Goal: Task Accomplishment & Management: Use online tool/utility

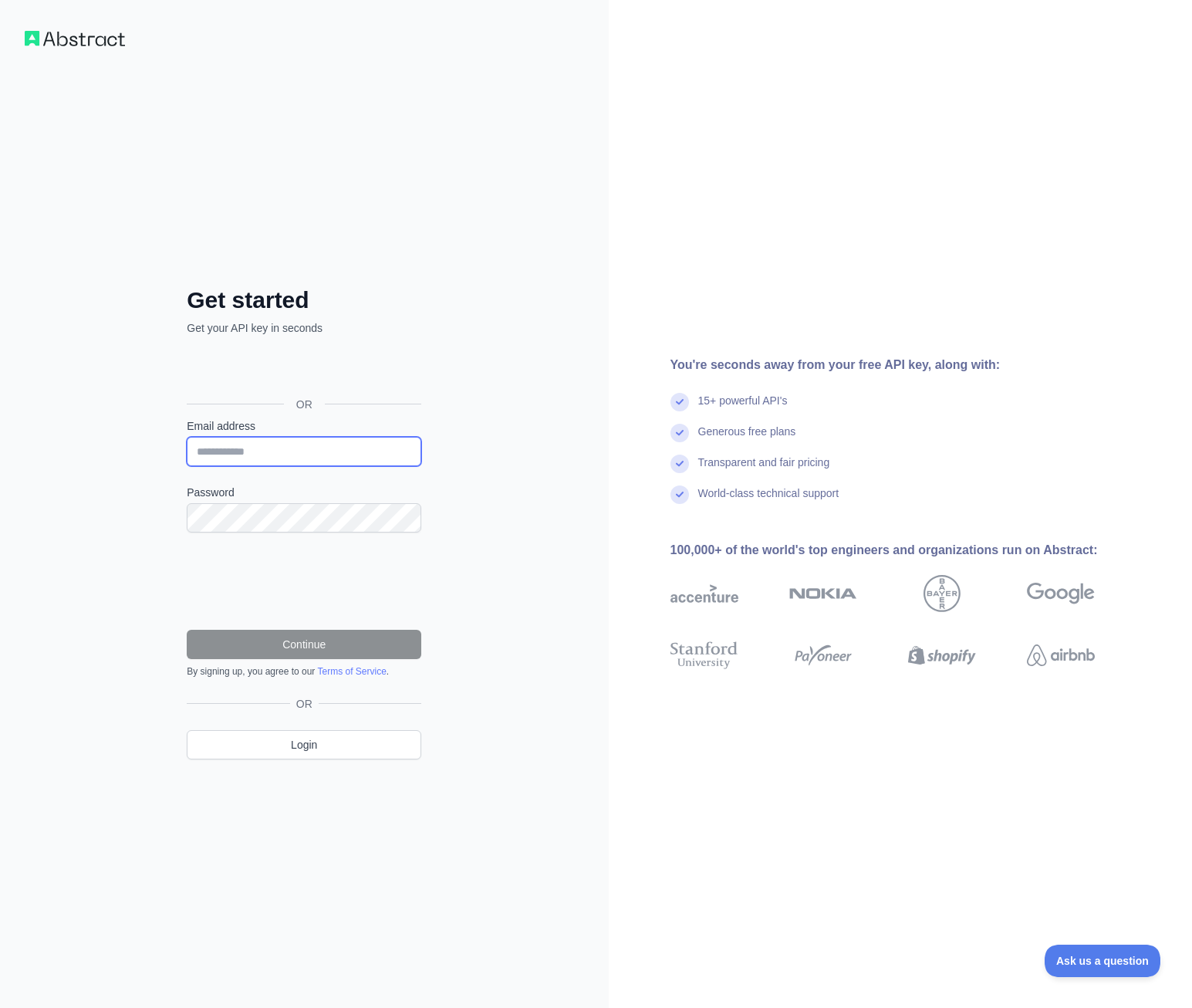
click at [313, 444] on input "Email address" at bounding box center [304, 451] width 235 height 29
type input "**********"
drag, startPoint x: 302, startPoint y: 453, endPoint x: 160, endPoint y: 422, distance: 145.3
click at [160, 422] on div "**********" at bounding box center [303, 535] width 297 height 498
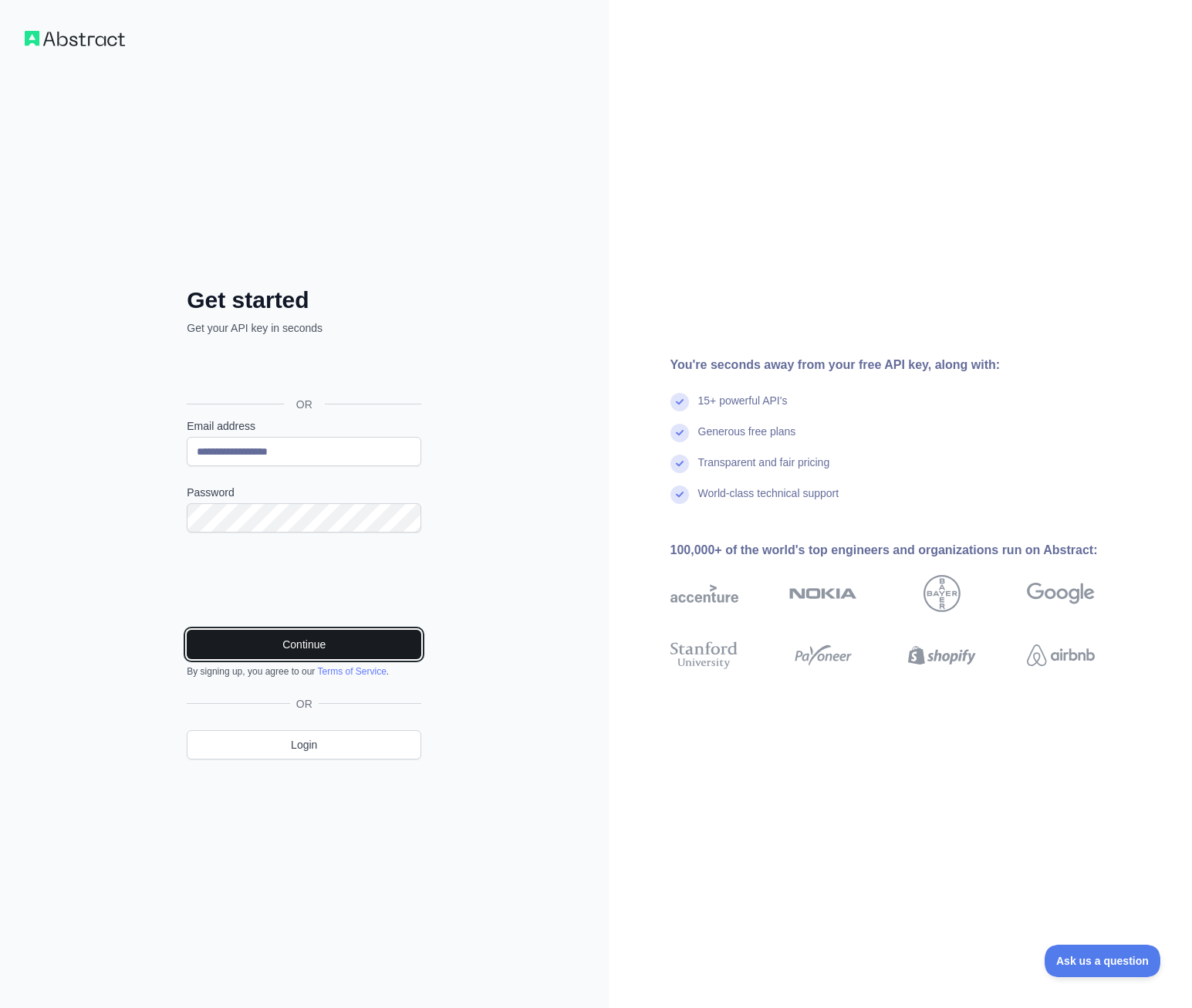
click at [247, 648] on button "Continue" at bounding box center [304, 645] width 235 height 29
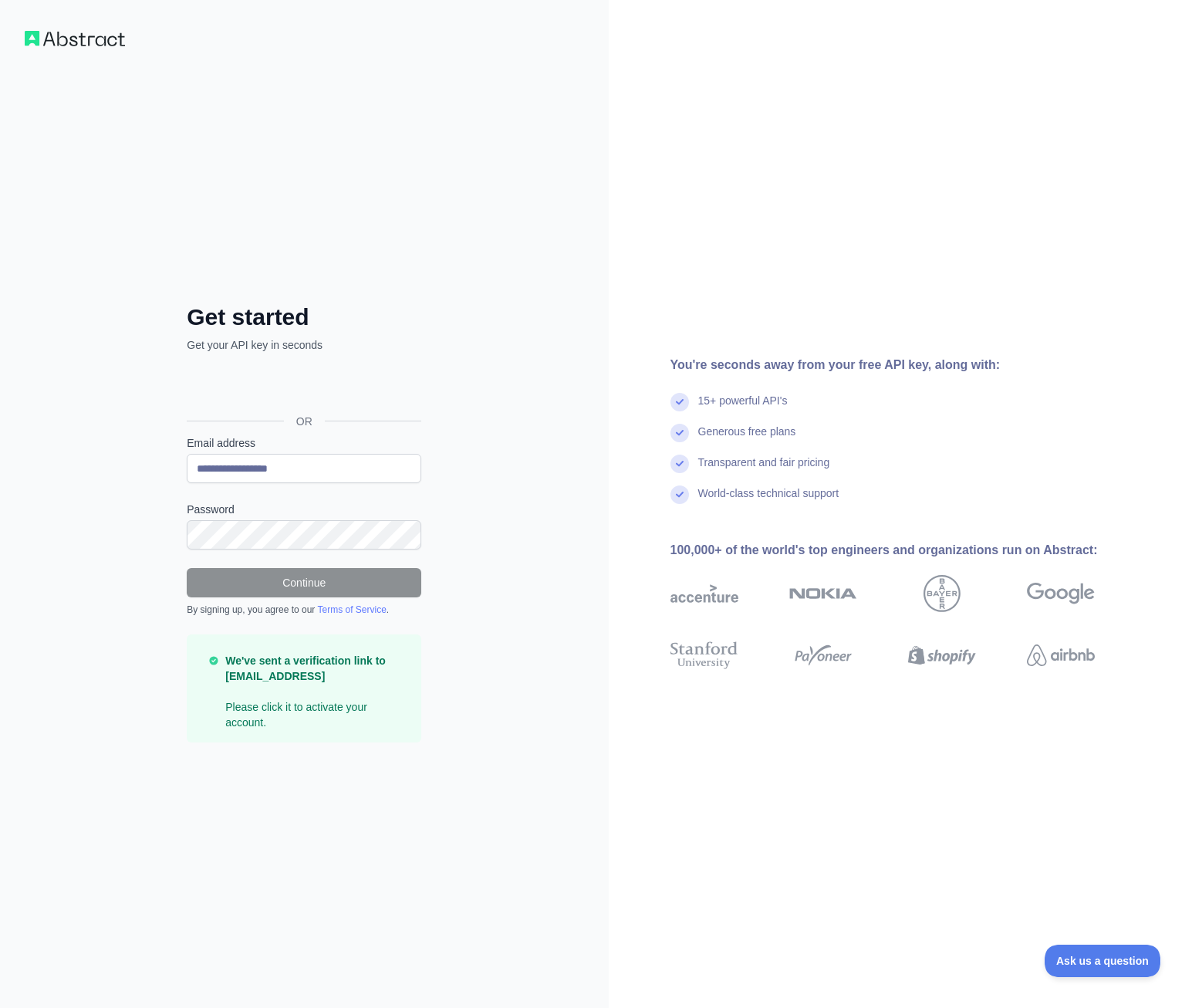
click at [883, 1007] on div at bounding box center [596, 1008] width 1192 height 0
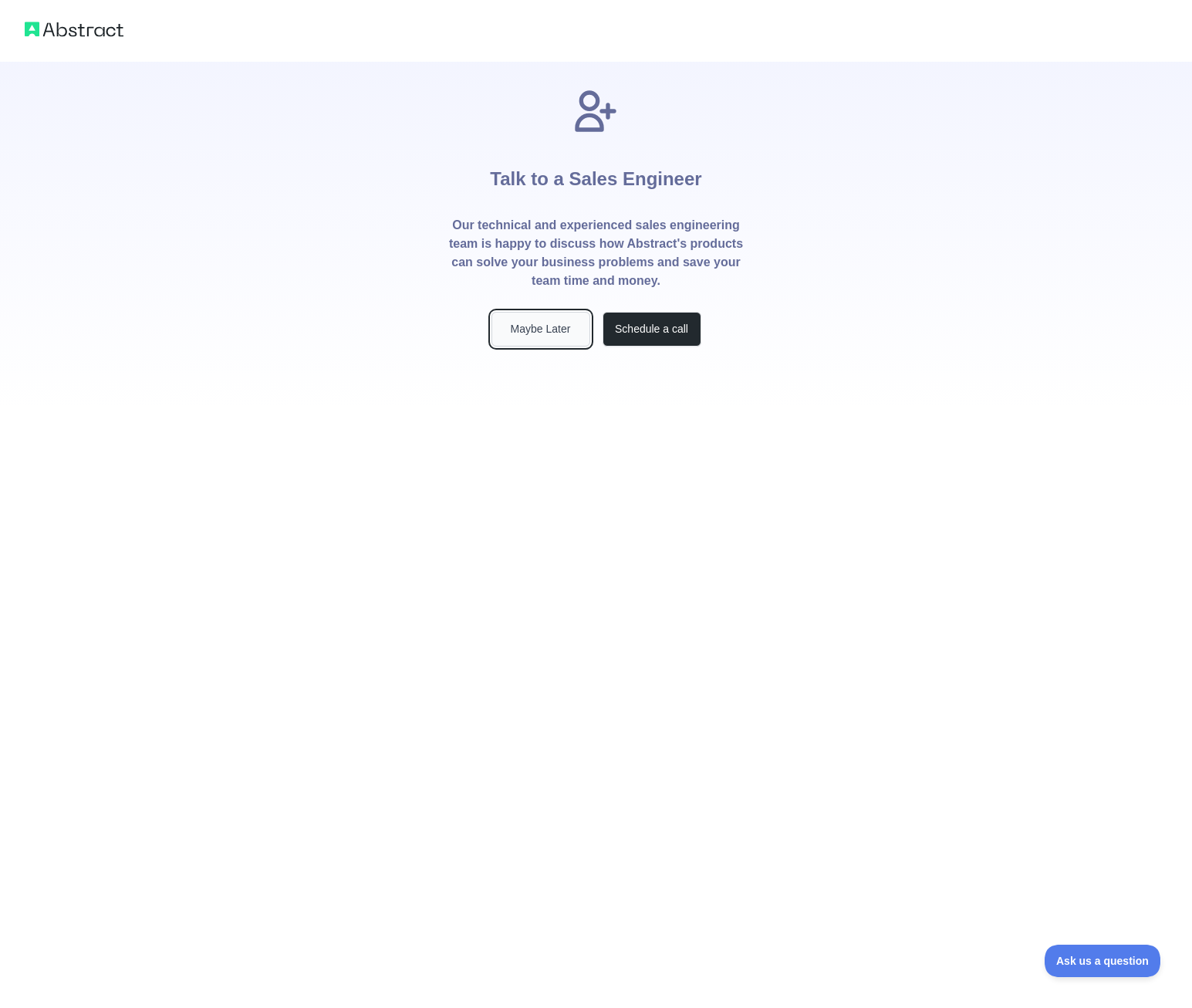
click at [539, 326] on button "Maybe Later" at bounding box center [540, 329] width 99 height 34
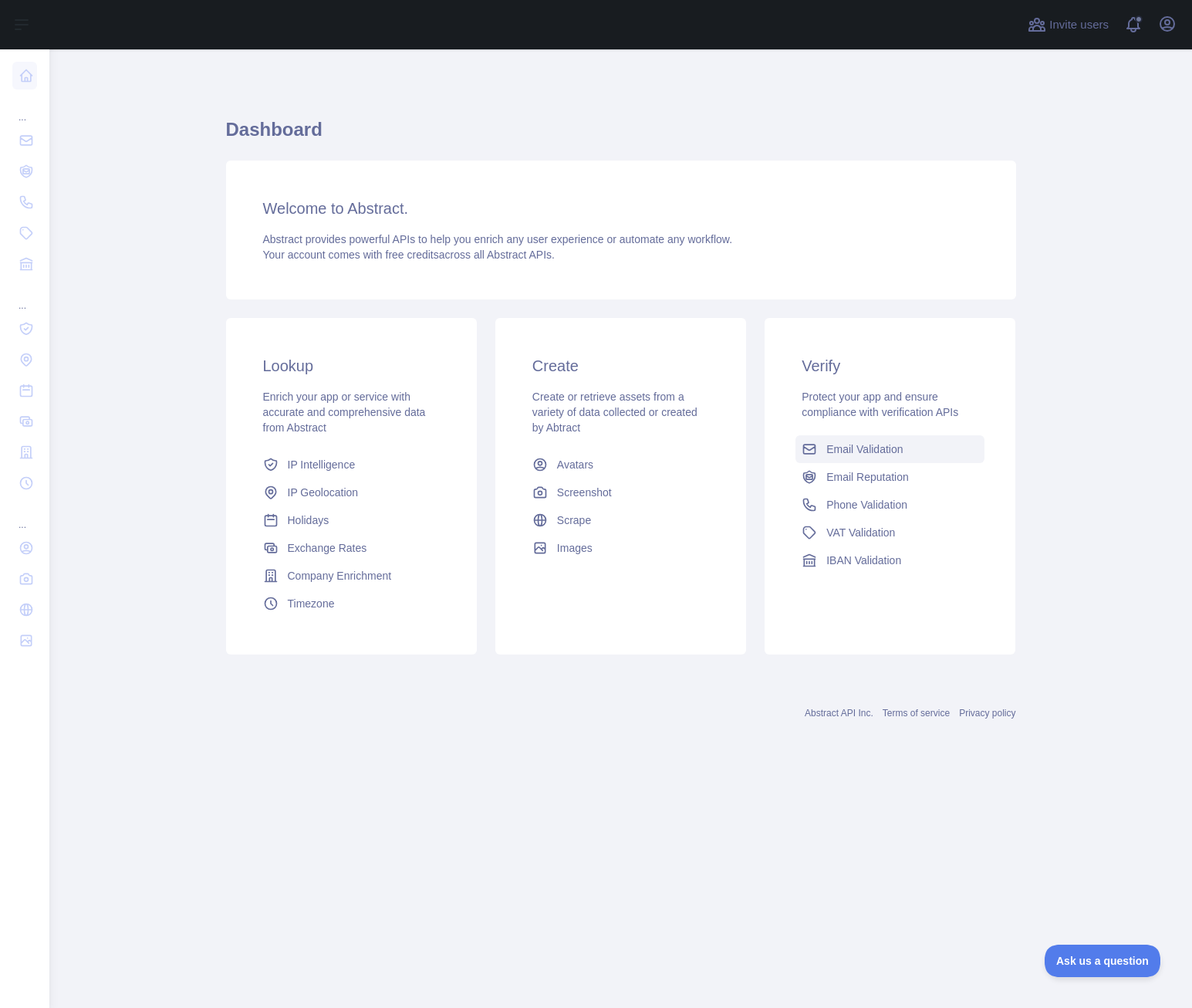
click at [855, 447] on span "Email Validation" at bounding box center [865, 449] width 76 height 16
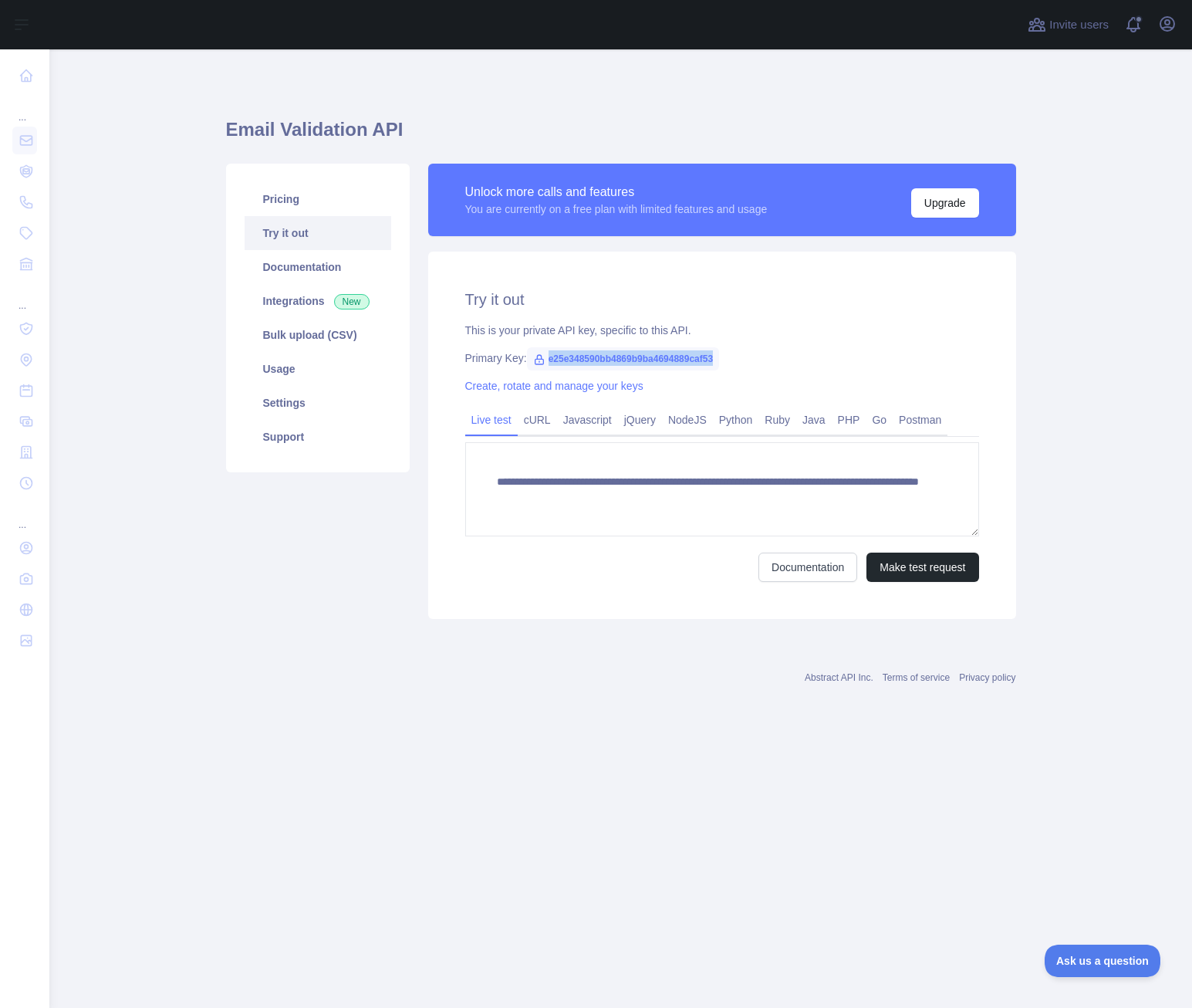
drag, startPoint x: 713, startPoint y: 358, endPoint x: 523, endPoint y: 352, distance: 190.1
click at [523, 352] on div "Primary Key: e25e348590bb4869b9ba4694889caf53" at bounding box center [722, 358] width 514 height 16
copy span "e25e348590bb4869b9ba4694889caf53"
